Goal: Task Accomplishment & Management: Manage account settings

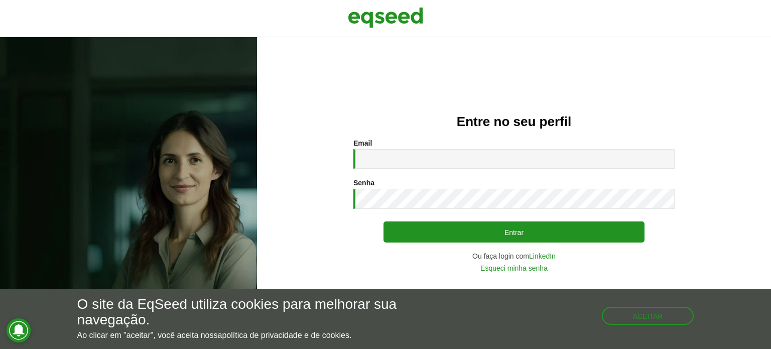
click at [377, 162] on div "Email * Digite seu endereço de e-mail. Senha * Digite a senha que será usada em…" at bounding box center [513, 205] width 321 height 132
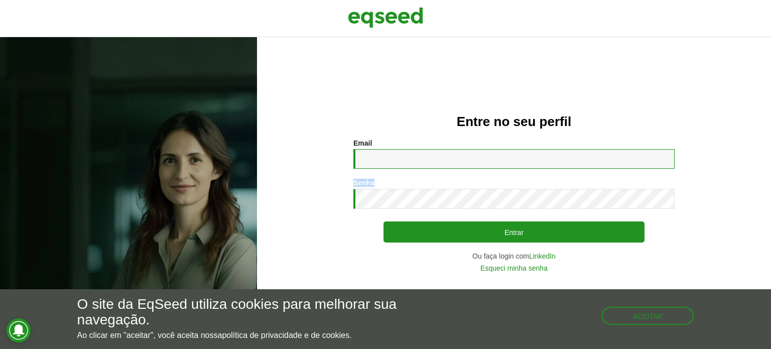
click at [377, 162] on input "Email *" at bounding box center [513, 159] width 321 height 20
type input "**********"
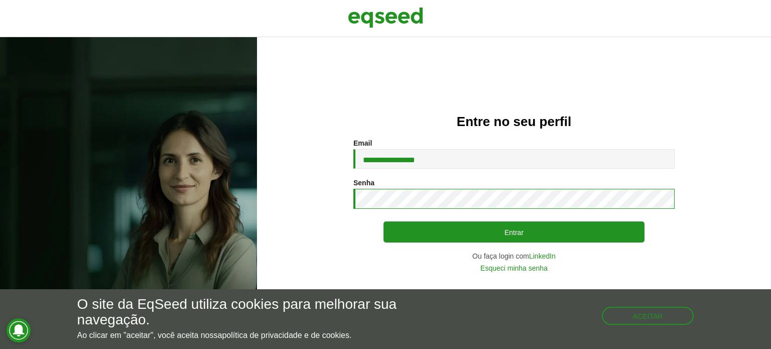
click at [383, 221] on button "Entrar" at bounding box center [513, 231] width 261 height 21
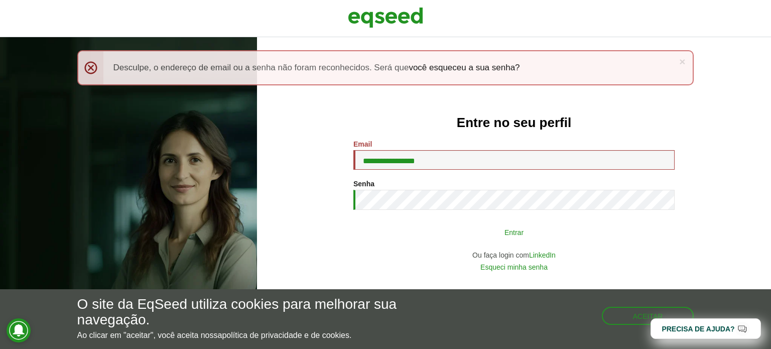
click at [411, 236] on button "Entrar" at bounding box center [513, 231] width 261 height 19
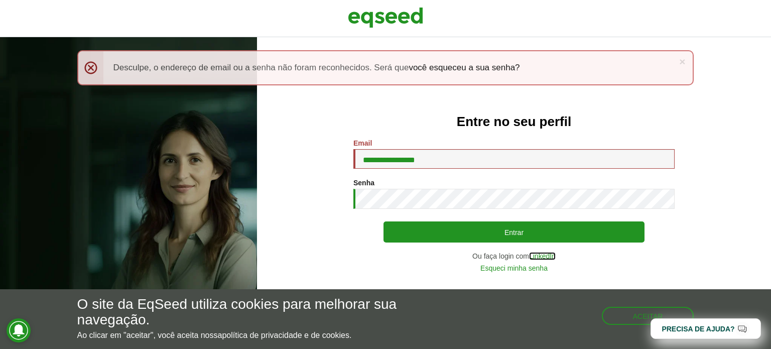
click at [542, 253] on link "LinkedIn" at bounding box center [542, 255] width 27 height 7
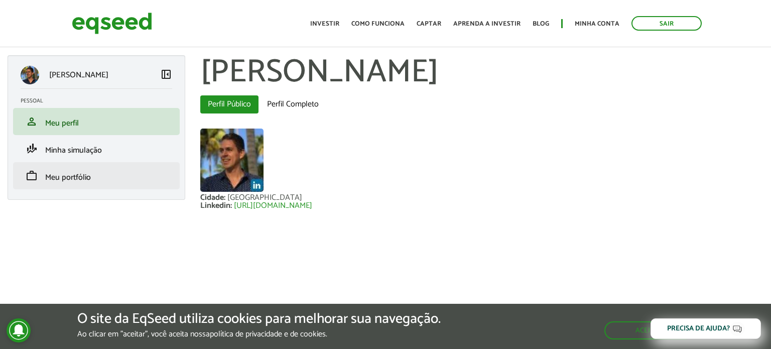
click at [94, 186] on li "work Meu portfólio" at bounding box center [96, 175] width 167 height 27
click at [62, 175] on span "Meu portfólio" at bounding box center [68, 178] width 46 height 14
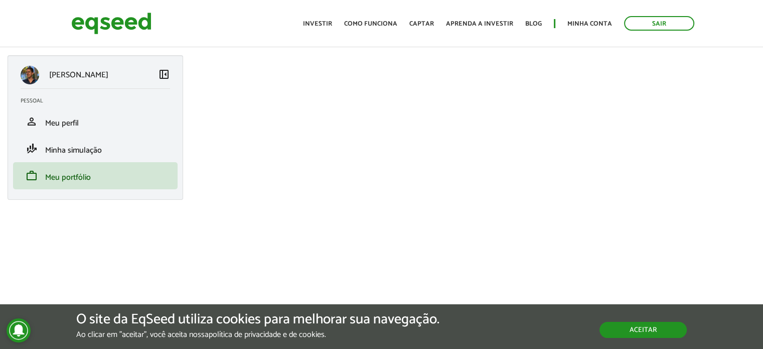
click at [676, 323] on button "Aceitar" at bounding box center [643, 330] width 87 height 16
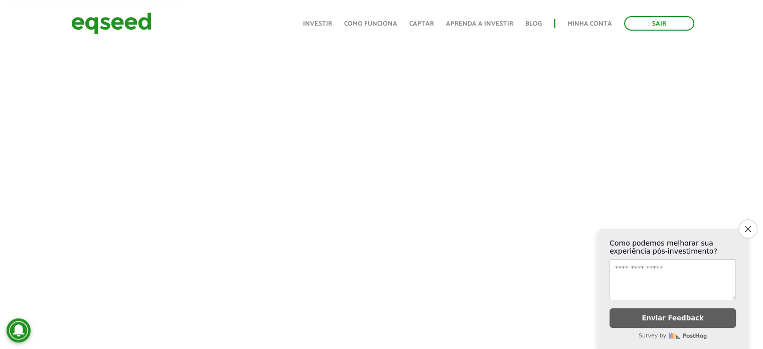
scroll to position [213, 0]
click at [752, 223] on button "Close survey" at bounding box center [748, 228] width 21 height 21
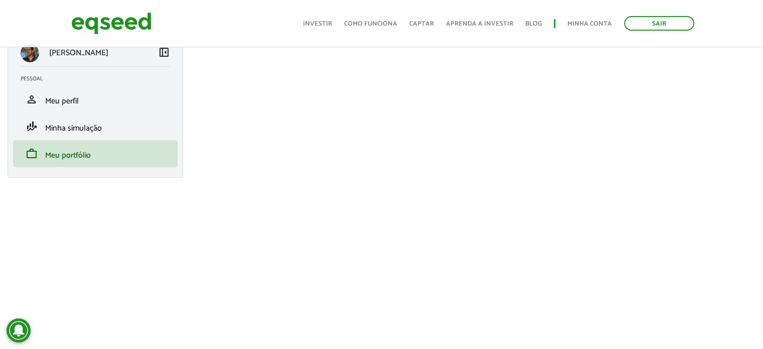
scroll to position [0, 0]
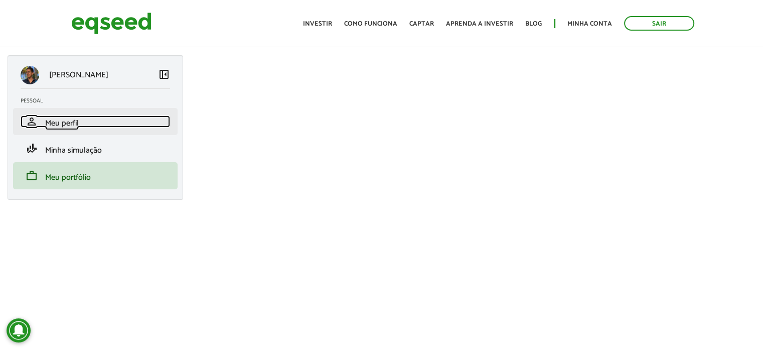
click at [80, 124] on link "person Meu perfil" at bounding box center [96, 121] width 150 height 12
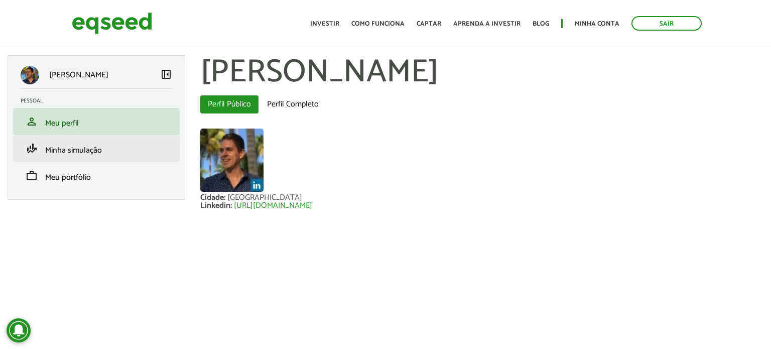
click at [111, 155] on li "finance_mode Minha simulação" at bounding box center [96, 148] width 167 height 27
click at [59, 148] on span "Minha simulação" at bounding box center [73, 151] width 57 height 14
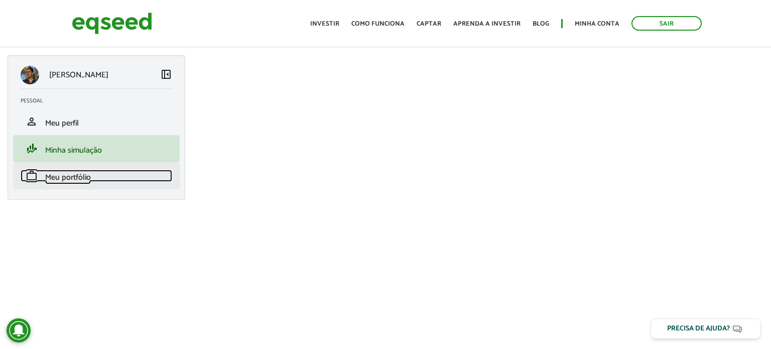
click at [58, 177] on span "Meu portfólio" at bounding box center [68, 178] width 46 height 14
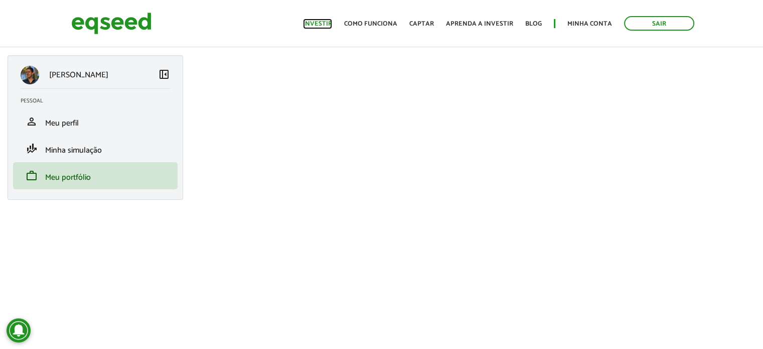
click at [332, 24] on link "Investir" at bounding box center [317, 24] width 29 height 7
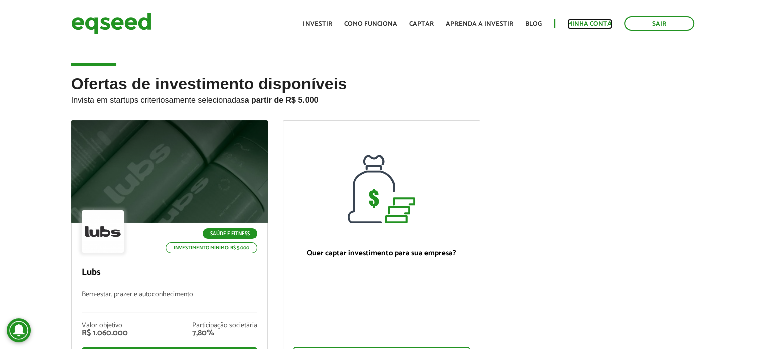
click at [573, 25] on link "Minha conta" at bounding box center [589, 24] width 45 height 7
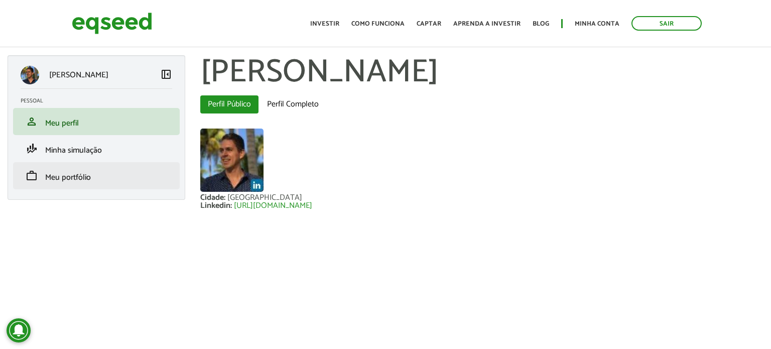
click at [44, 168] on li "work Meu portfólio" at bounding box center [96, 175] width 167 height 27
click at [53, 182] on span "Meu portfólio" at bounding box center [68, 178] width 46 height 14
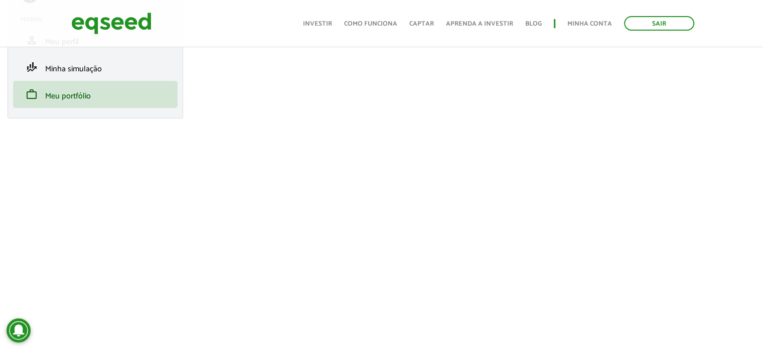
scroll to position [86, 0]
